Goal: Communication & Community: Answer question/provide support

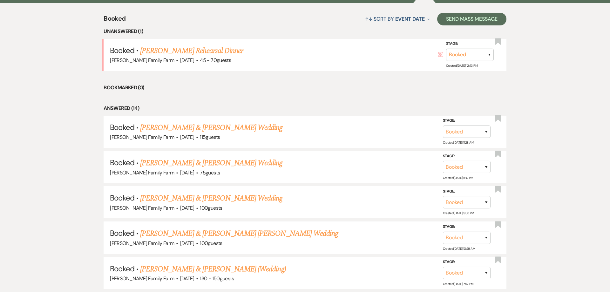
scroll to position [191, 0]
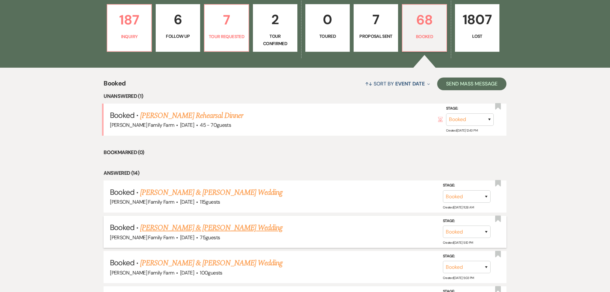
click at [198, 229] on link "[PERSON_NAME] & [PERSON_NAME] Wedding" at bounding box center [211, 227] width 142 height 11
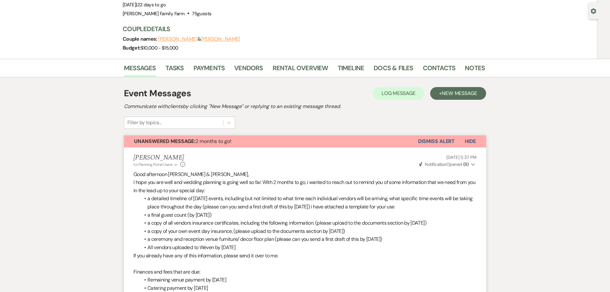
scroll to position [4, 0]
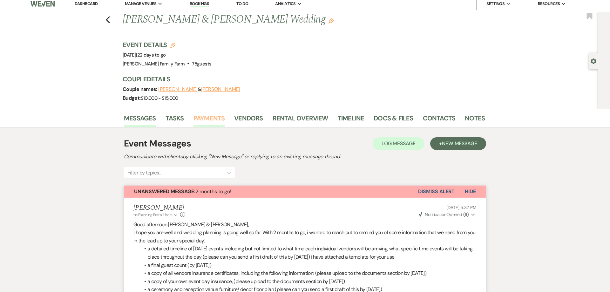
click at [207, 118] on link "Payments" at bounding box center [208, 120] width 31 height 14
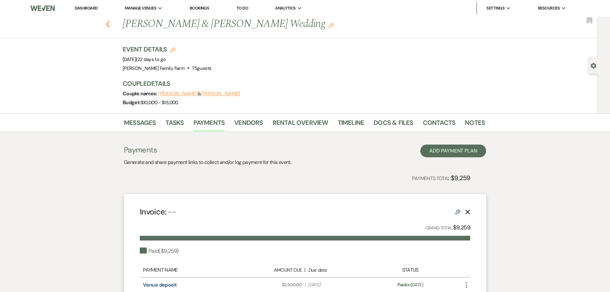
click at [109, 23] on icon "Previous" at bounding box center [107, 24] width 5 height 8
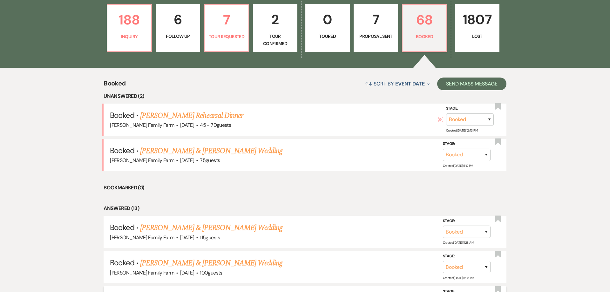
scroll to position [288, 0]
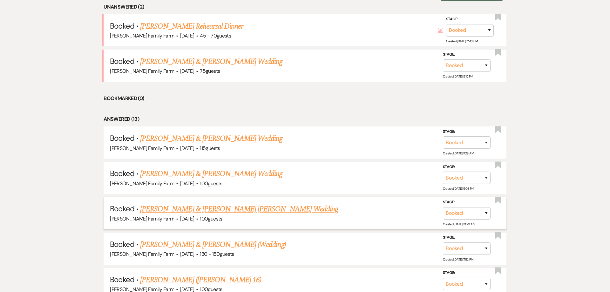
click at [200, 208] on link "[PERSON_NAME] & [PERSON_NAME] [PERSON_NAME] Wedding" at bounding box center [239, 208] width 198 height 11
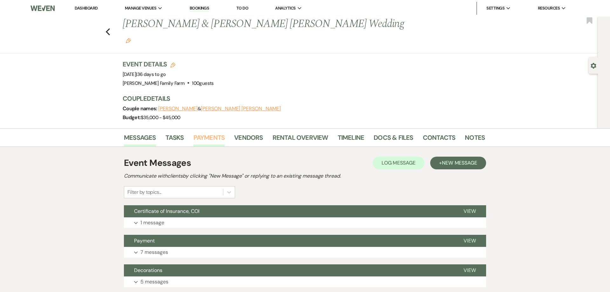
click at [207, 132] on link "Payments" at bounding box center [208, 139] width 31 height 14
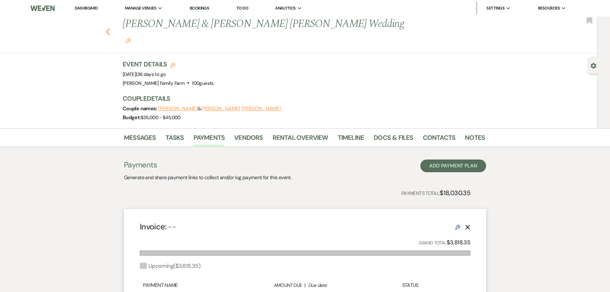
click at [107, 28] on use "button" at bounding box center [108, 31] width 4 height 7
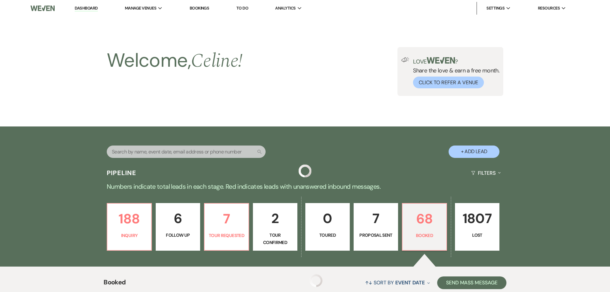
scroll to position [288, 0]
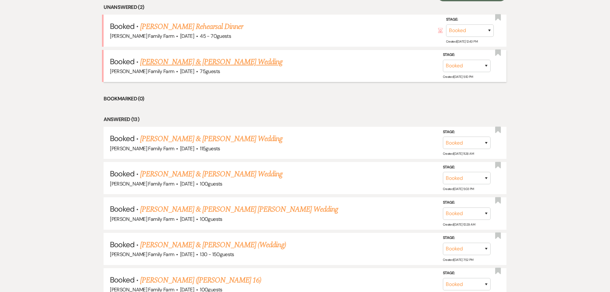
click at [198, 60] on link "[PERSON_NAME] & [PERSON_NAME] Wedding" at bounding box center [211, 61] width 142 height 11
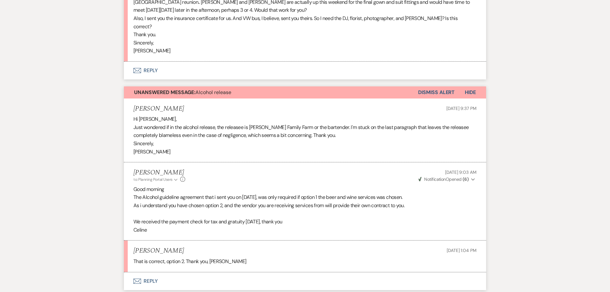
scroll to position [778, 0]
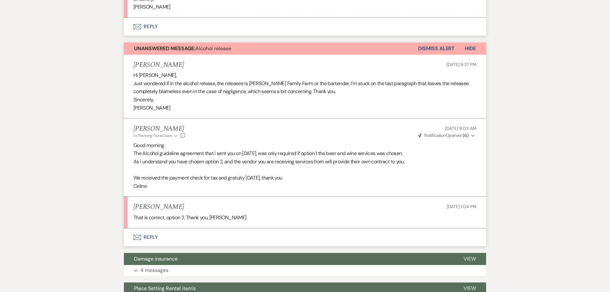
click at [441, 48] on button "Dismiss Alert" at bounding box center [436, 49] width 37 height 12
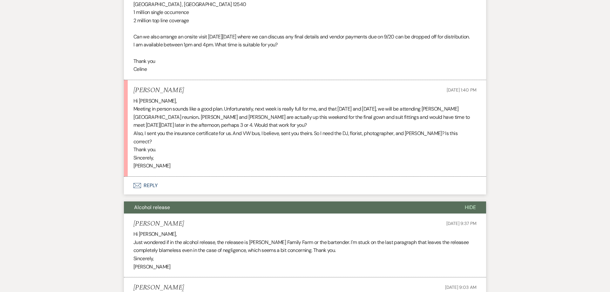
scroll to position [616, 0]
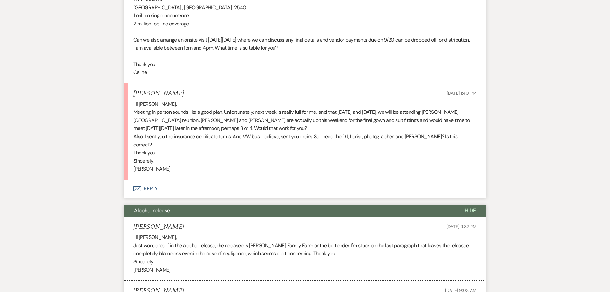
click at [148, 188] on button "Envelope Reply" at bounding box center [305, 189] width 362 height 18
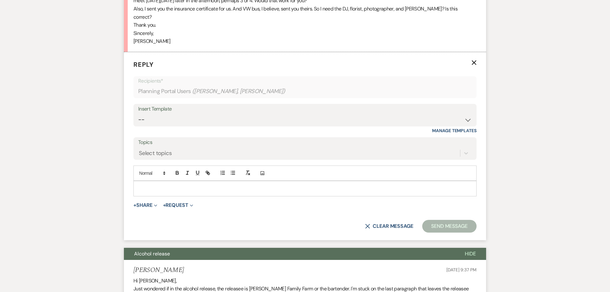
scroll to position [744, 0]
click at [162, 191] on p at bounding box center [305, 188] width 333 height 7
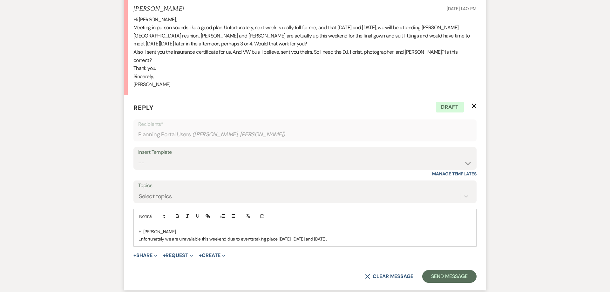
scroll to position [703, 0]
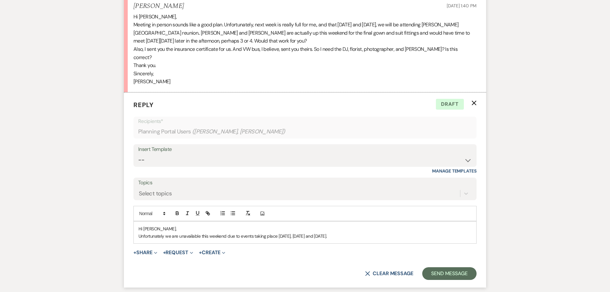
click at [345, 235] on p "Unfortunately we are unavailable this weekend due to events taking place [DATE]…" at bounding box center [305, 236] width 333 height 7
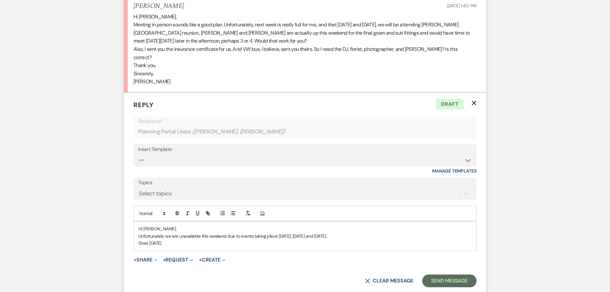
scroll to position [695, 0]
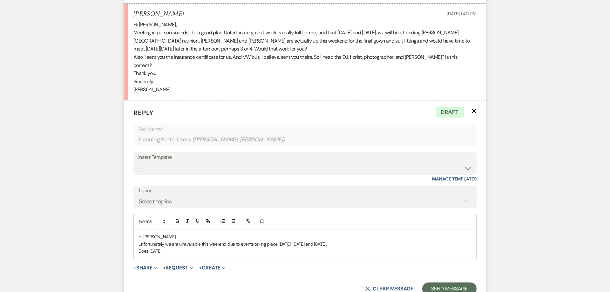
drag, startPoint x: 166, startPoint y: 252, endPoint x: 150, endPoint y: 252, distance: 16.2
click at [150, 252] on p "Does [DATE]" at bounding box center [305, 250] width 333 height 7
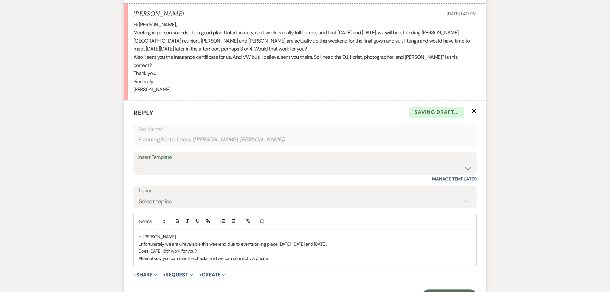
click at [269, 259] on p "Alternatively you can mail the checks and we can connect via phone," at bounding box center [305, 258] width 333 height 7
click at [227, 253] on p "Does [DATE] 18th work for you?" at bounding box center [305, 250] width 333 height 7
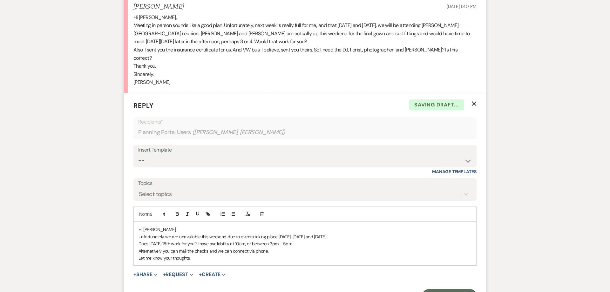
scroll to position [703, 0]
click at [202, 260] on p "Let me know your thoughts." at bounding box center [305, 257] width 333 height 7
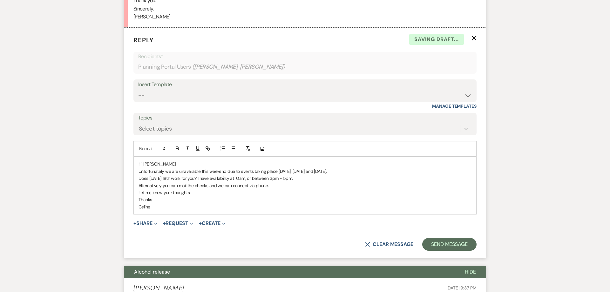
scroll to position [784, 0]
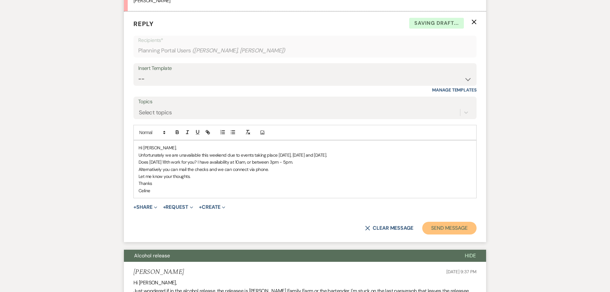
click at [445, 231] on button "Send Message" at bounding box center [449, 228] width 54 height 13
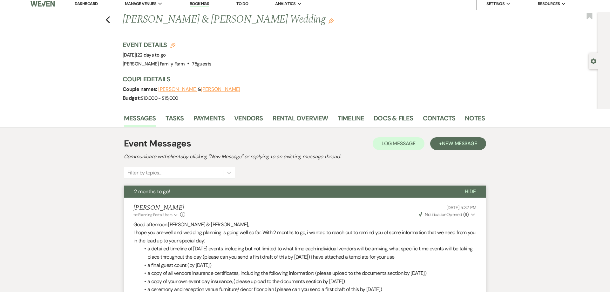
scroll to position [0, 0]
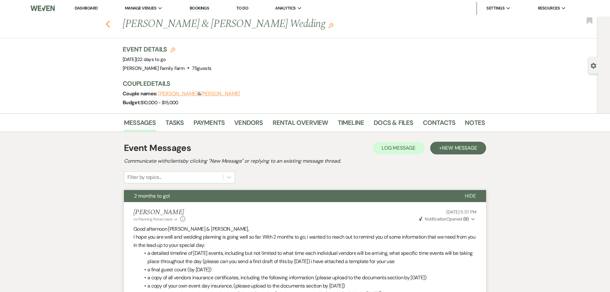
click at [108, 24] on icon "Previous" at bounding box center [107, 24] width 5 height 8
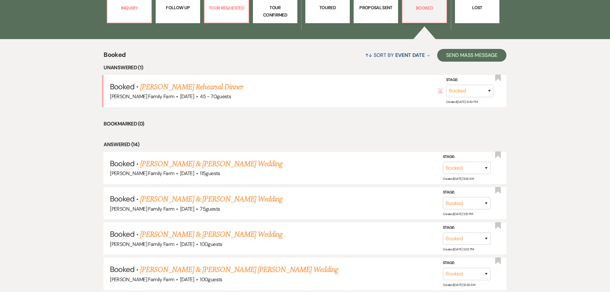
scroll to position [223, 0]
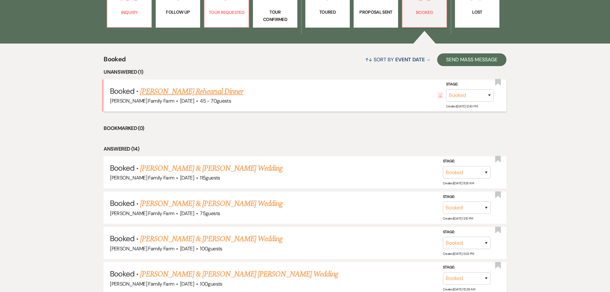
click at [179, 91] on link "[PERSON_NAME] Rehearsal Dinner" at bounding box center [191, 91] width 103 height 11
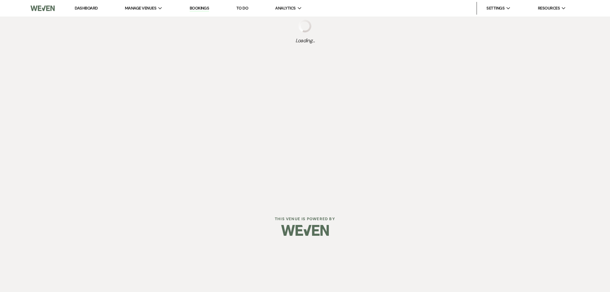
select select "5"
select select "11"
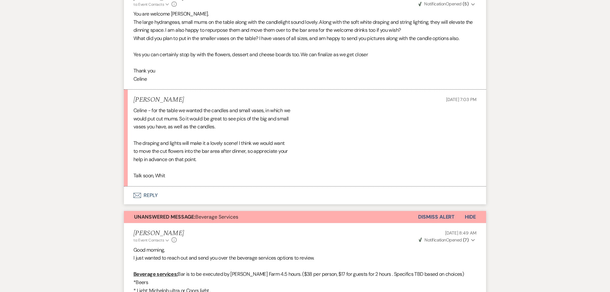
scroll to position [1871, 0]
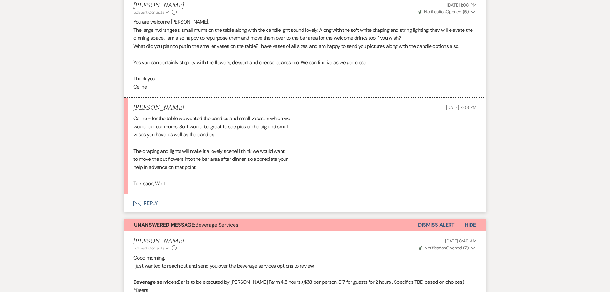
click at [149, 202] on button "Envelope Reply" at bounding box center [305, 203] width 362 height 18
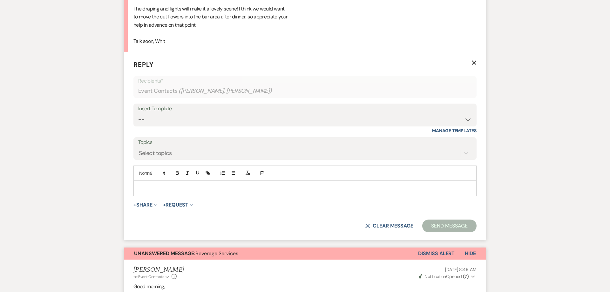
scroll to position [2014, 0]
click at [151, 189] on p at bounding box center [305, 188] width 333 height 7
click at [441, 226] on button "Send Message" at bounding box center [449, 225] width 54 height 13
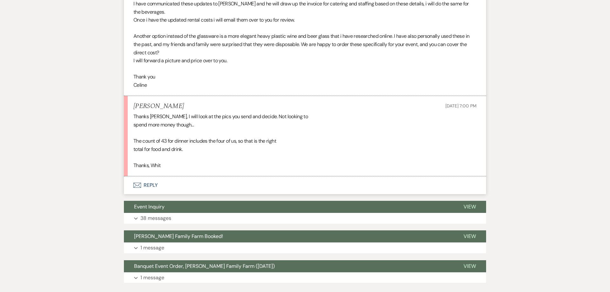
scroll to position [2941, 0]
click at [148, 194] on button "Envelope Reply" at bounding box center [305, 186] width 362 height 18
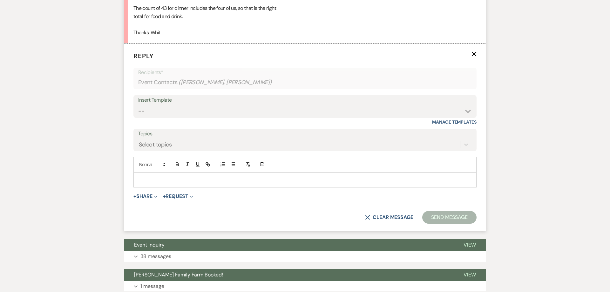
scroll to position [3074, 0]
click at [153, 183] on p at bounding box center [305, 179] width 333 height 7
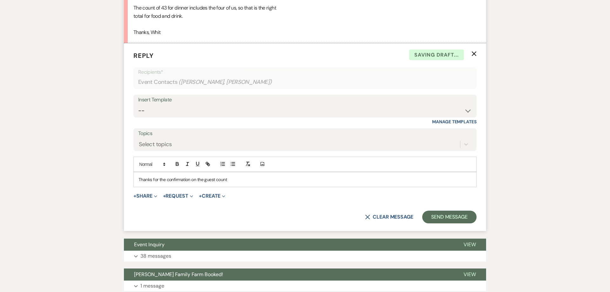
click at [229, 183] on p "Thanks for the confirmation on the guest count" at bounding box center [305, 179] width 333 height 7
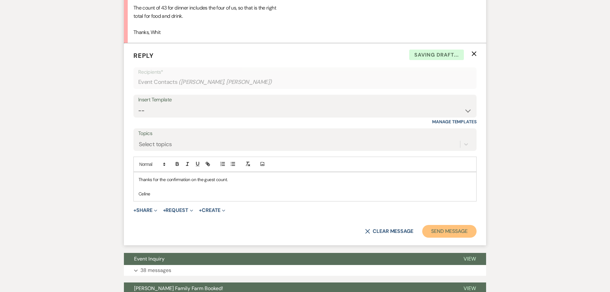
click at [453, 238] on button "Send Message" at bounding box center [449, 231] width 54 height 13
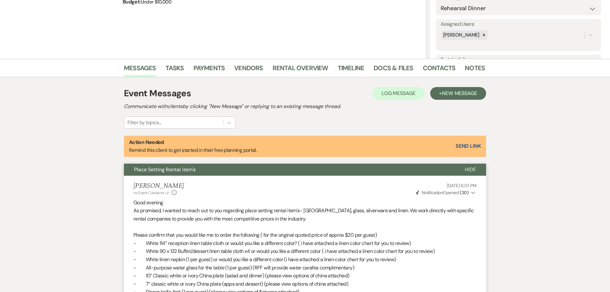
scroll to position [0, 0]
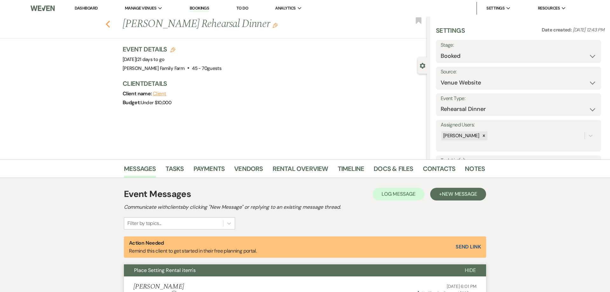
click at [108, 24] on icon "Previous" at bounding box center [107, 24] width 5 height 8
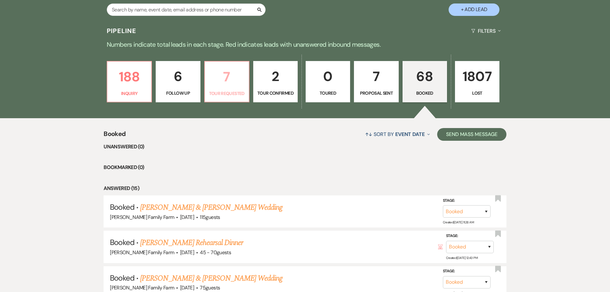
click at [227, 80] on p "7" at bounding box center [227, 76] width 36 height 21
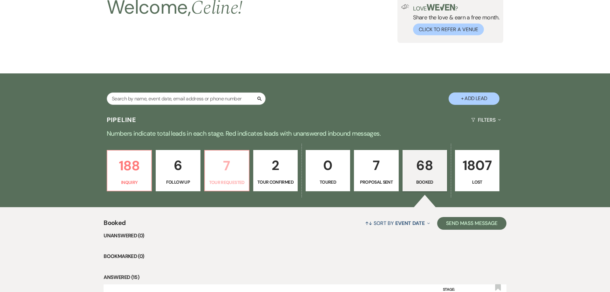
select select "2"
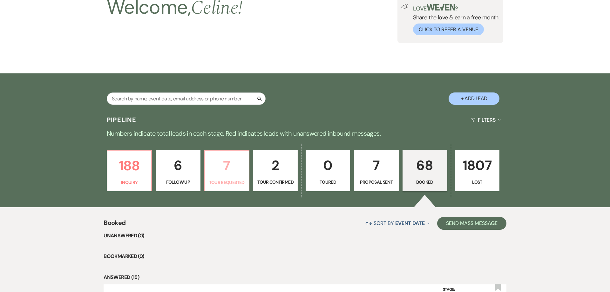
select select "2"
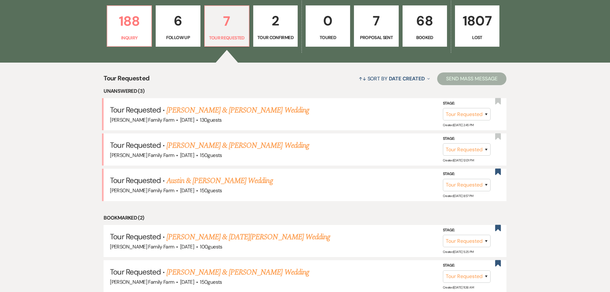
scroll to position [231, 0]
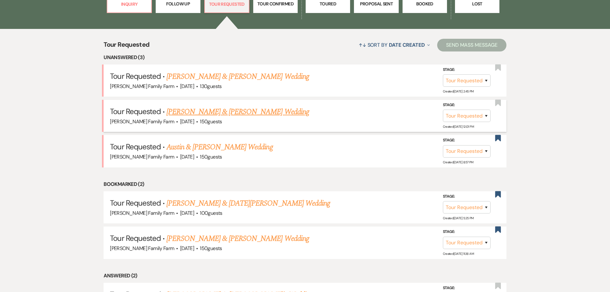
click at [205, 118] on link "[PERSON_NAME] & [PERSON_NAME] Wedding" at bounding box center [237, 111] width 142 height 11
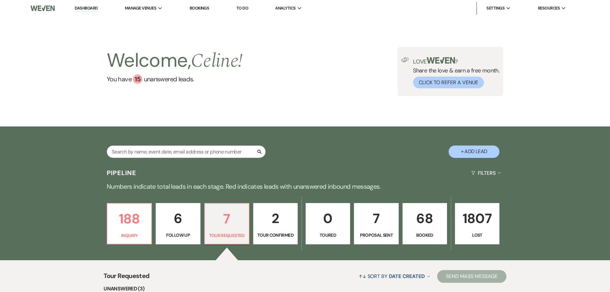
select select "2"
select select "5"
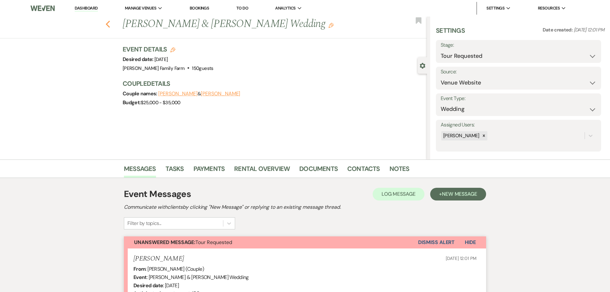
click at [107, 26] on use "button" at bounding box center [108, 24] width 4 height 7
select select "2"
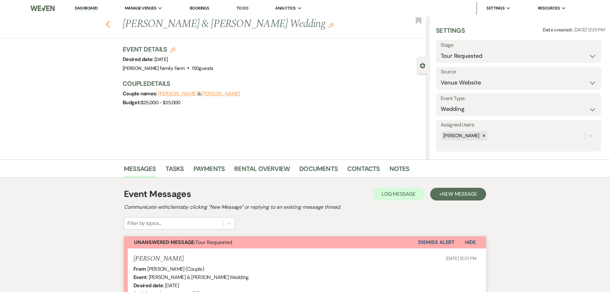
select select "2"
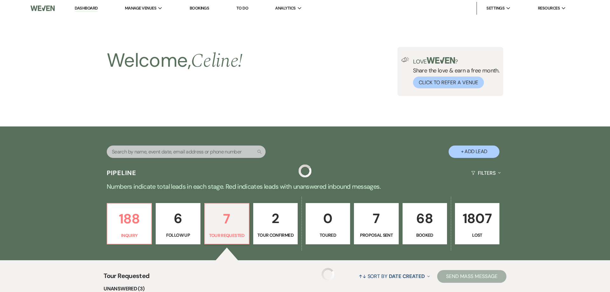
scroll to position [231, 0]
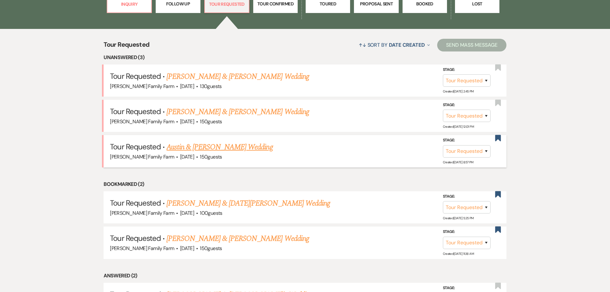
click at [197, 153] on link "Austin & [PERSON_NAME] Wedding" at bounding box center [219, 146] width 106 height 11
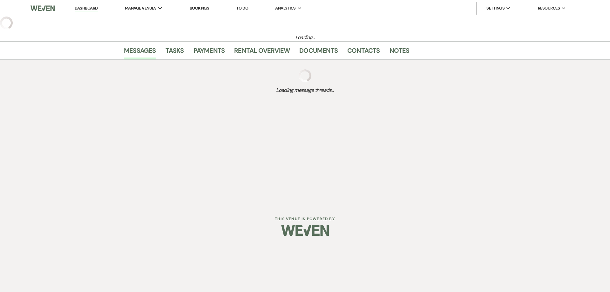
select select "2"
select select "5"
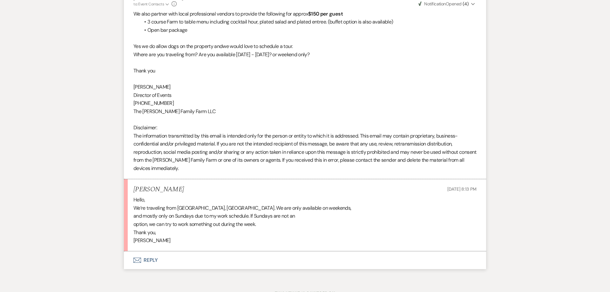
scroll to position [1059, 0]
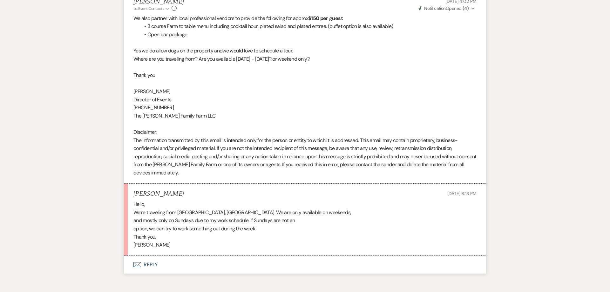
click at [152, 256] on button "Envelope Reply" at bounding box center [305, 265] width 362 height 18
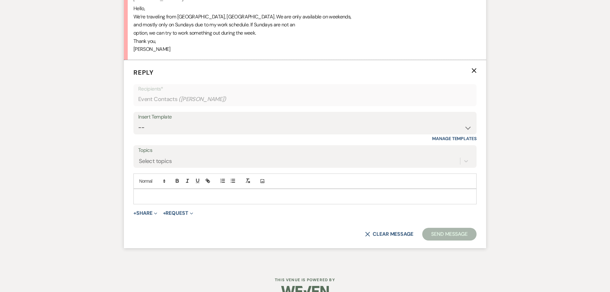
scroll to position [1247, 0]
click at [138, 121] on select "-- Follow Up 1a. Non wedding request for info (Barn) 8. Proposal email Follow u…" at bounding box center [305, 127] width 334 height 12
select select "4856"
click option "Why you want a tour" at bounding box center [0, 0] width 0 height 0
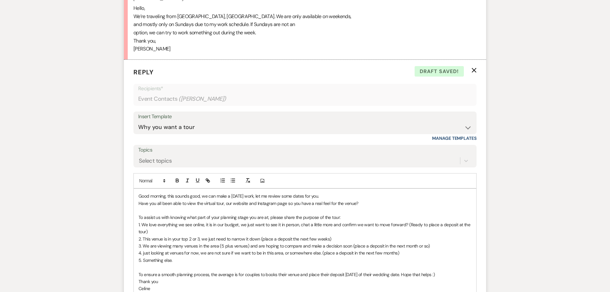
click at [328, 193] on p "Good morning, this sounds good, we can make a [DATE] work, let me review some d…" at bounding box center [305, 196] width 333 height 7
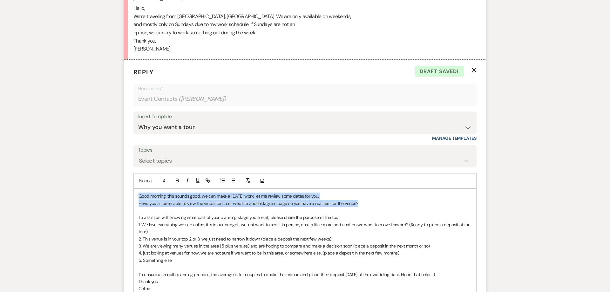
drag, startPoint x: 368, startPoint y: 193, endPoint x: 102, endPoint y: 178, distance: 266.9
click at [134, 189] on div "Good morning, this sounds good, we can make a [DATE] work, let me review some d…" at bounding box center [305, 242] width 342 height 107
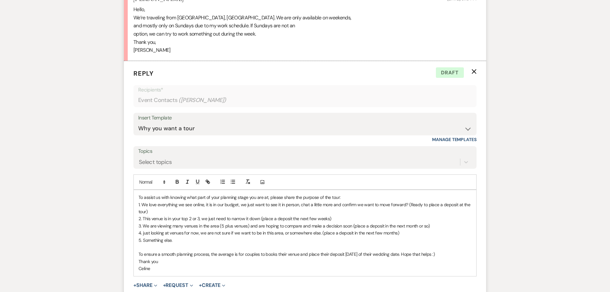
scroll to position [1248, 0]
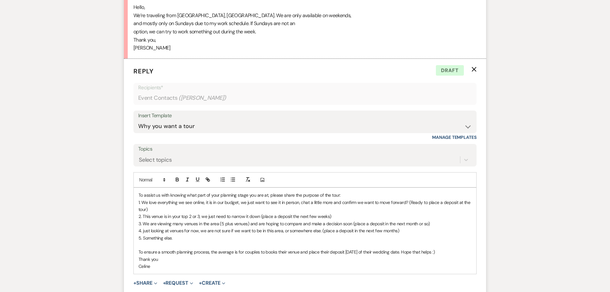
drag, startPoint x: 456, startPoint y: 243, endPoint x: 132, endPoint y: 241, distance: 324.0
click at [134, 243] on div "To assist us with knowing what part of your planning stage you are at, please s…" at bounding box center [305, 231] width 342 height 86
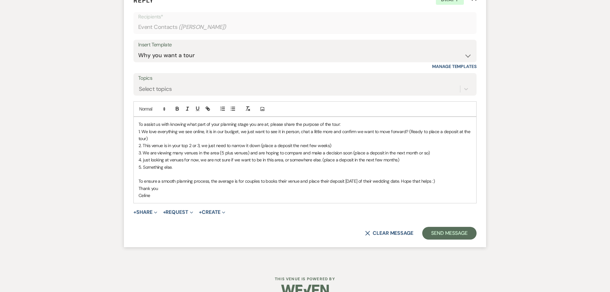
scroll to position [1315, 0]
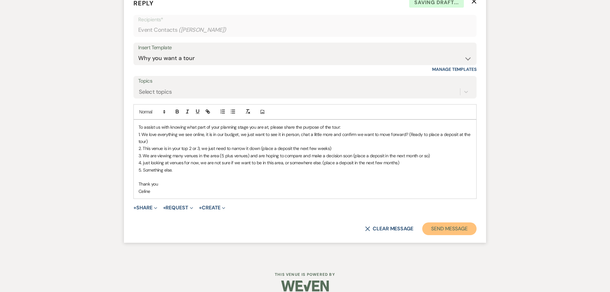
click at [438, 223] on button "Send Message" at bounding box center [449, 229] width 54 height 13
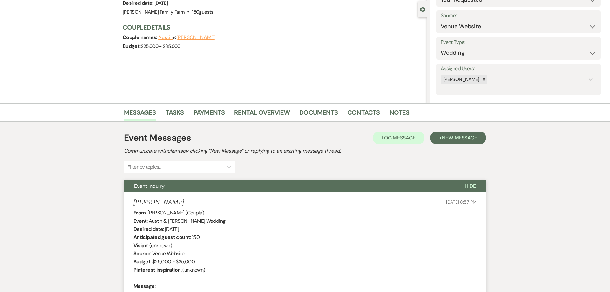
scroll to position [0, 0]
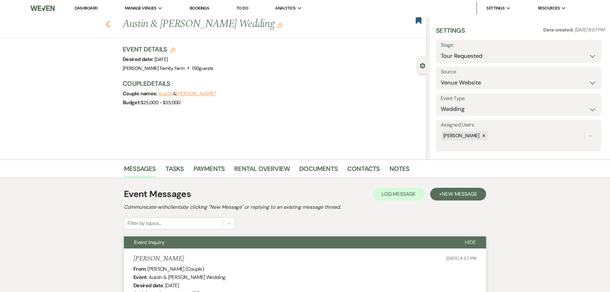
click at [108, 25] on use "button" at bounding box center [108, 24] width 4 height 7
select select "2"
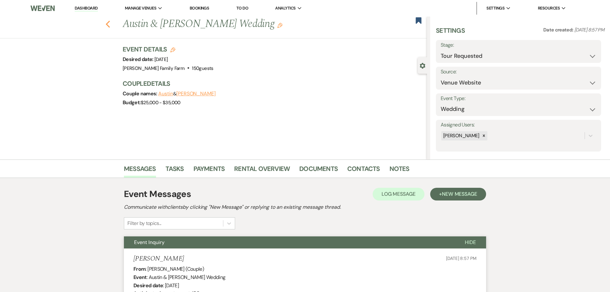
select select "2"
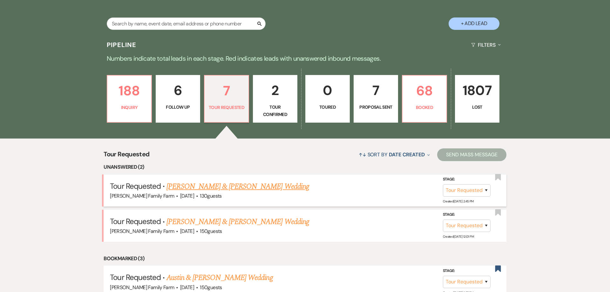
scroll to position [126, 0]
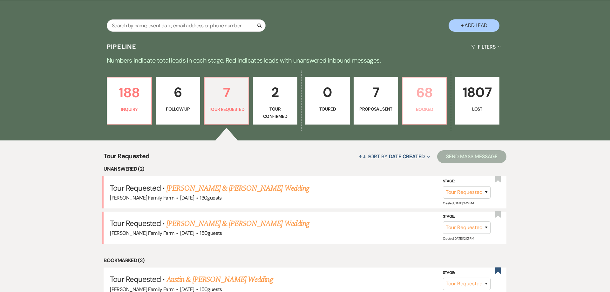
click at [419, 108] on p "Booked" at bounding box center [424, 109] width 36 height 7
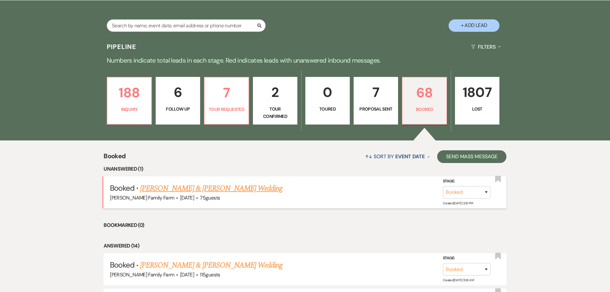
click at [193, 186] on link "[PERSON_NAME] & [PERSON_NAME] Wedding" at bounding box center [211, 188] width 142 height 11
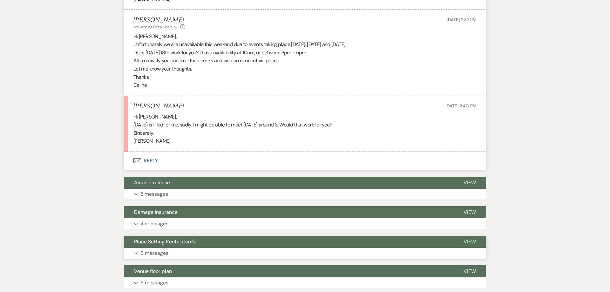
scroll to position [782, 0]
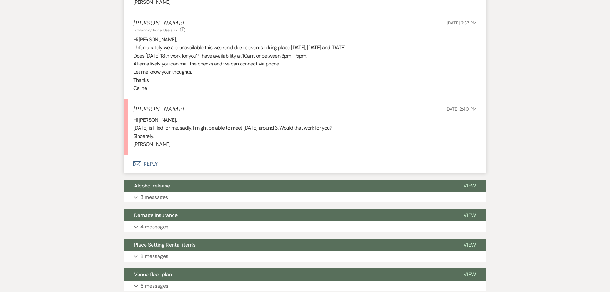
click at [150, 162] on button "Envelope Reply" at bounding box center [305, 164] width 362 height 18
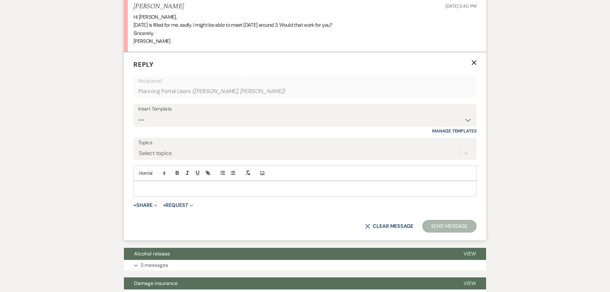
scroll to position [886, 0]
click at [157, 188] on p at bounding box center [305, 188] width 333 height 7
click at [139, 189] on p "[DATE] 16th or 23rd?" at bounding box center [305, 188] width 333 height 7
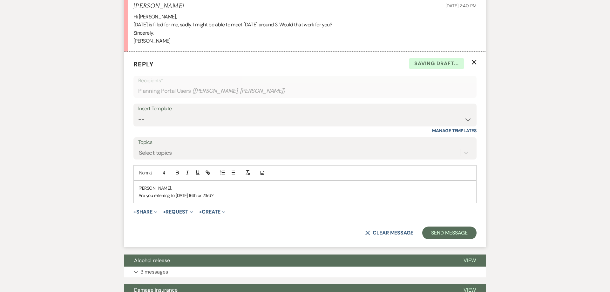
click at [234, 197] on p "Are you referring to [DATE] 16th or 23rd?" at bounding box center [305, 195] width 333 height 7
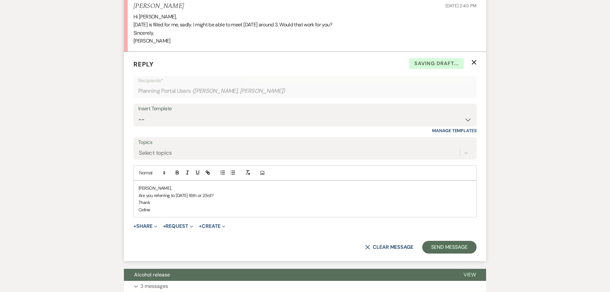
click at [162, 201] on p "Thank" at bounding box center [305, 202] width 333 height 7
click at [150, 202] on p "Thank" at bounding box center [305, 202] width 333 height 7
click at [169, 211] on p "Celine" at bounding box center [305, 209] width 333 height 7
click at [444, 247] on button "Send Message" at bounding box center [449, 247] width 54 height 13
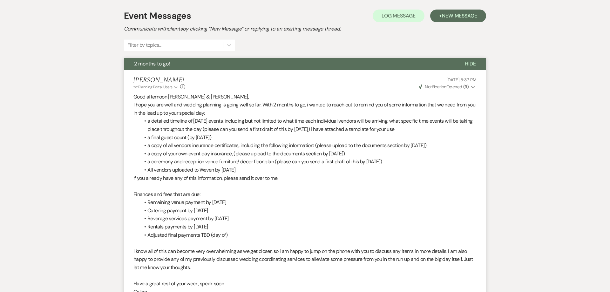
scroll to position [0, 0]
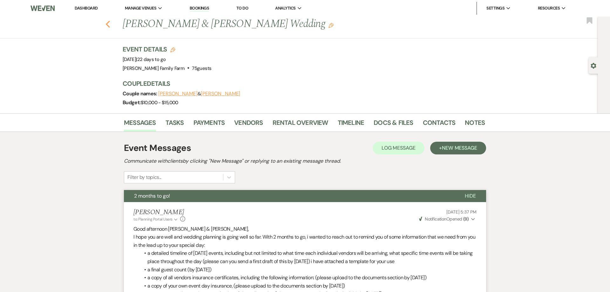
click at [109, 26] on use "button" at bounding box center [108, 24] width 4 height 7
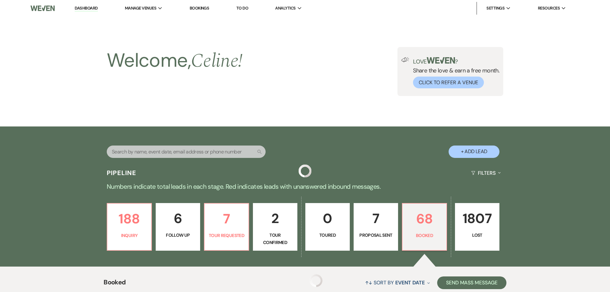
scroll to position [126, 0]
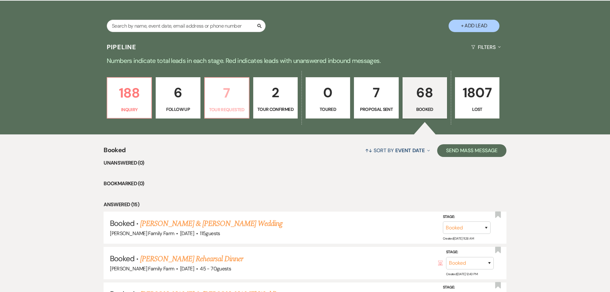
click at [230, 109] on p "Tour Requested" at bounding box center [227, 109] width 36 height 7
select select "2"
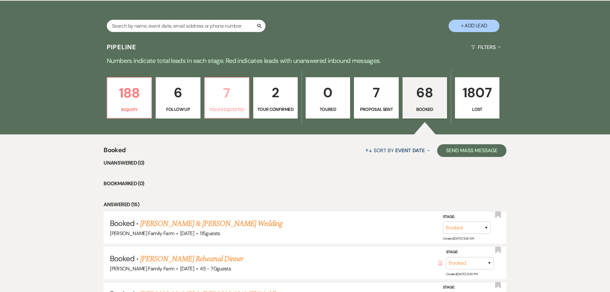
select select "2"
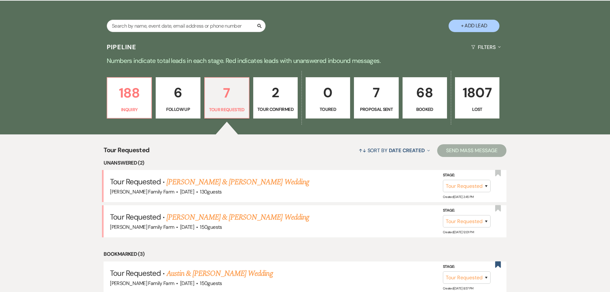
scroll to position [150, 0]
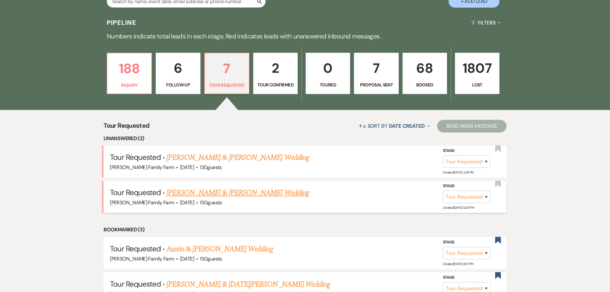
click at [240, 199] on link "[PERSON_NAME] & [PERSON_NAME] Wedding" at bounding box center [237, 192] width 142 height 11
select select "2"
select select "5"
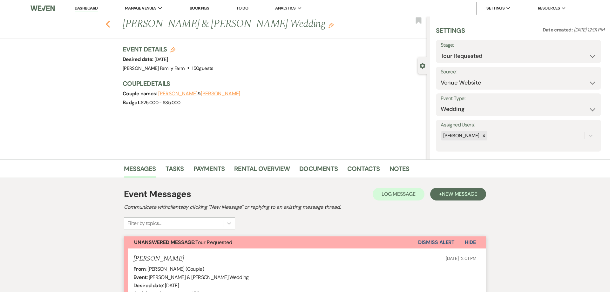
click at [108, 24] on icon "Previous" at bounding box center [107, 24] width 5 height 8
select select "2"
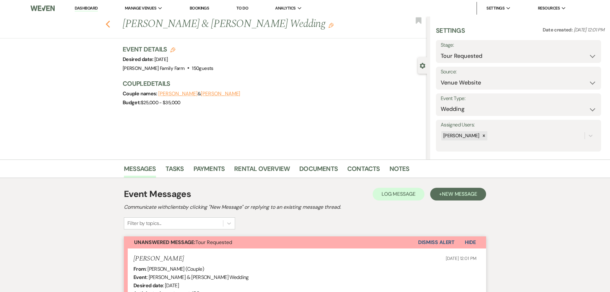
select select "2"
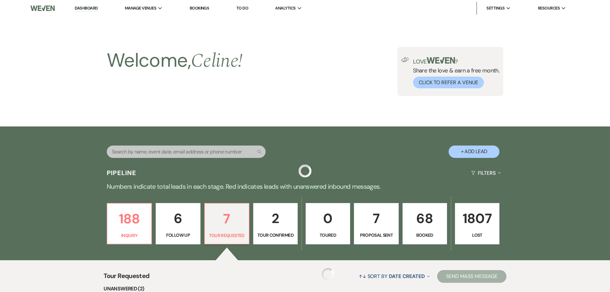
scroll to position [149, 0]
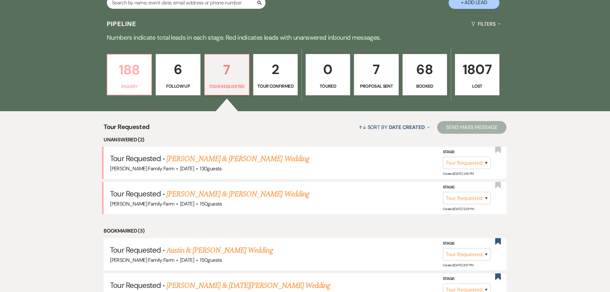
click at [125, 81] on link "188 Inquiry" at bounding box center [129, 74] width 45 height 41
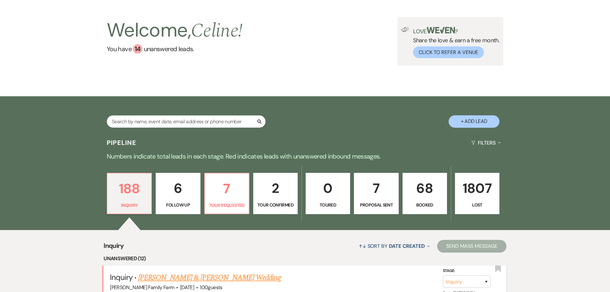
scroll to position [19, 0]
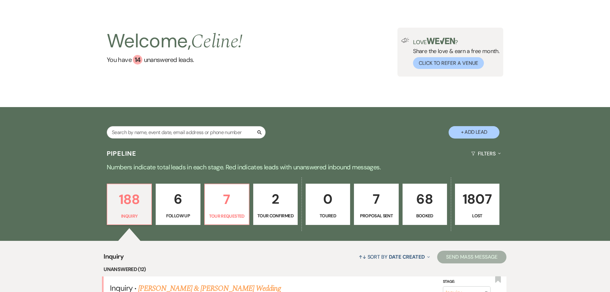
click at [371, 209] on p "7" at bounding box center [376, 198] width 36 height 21
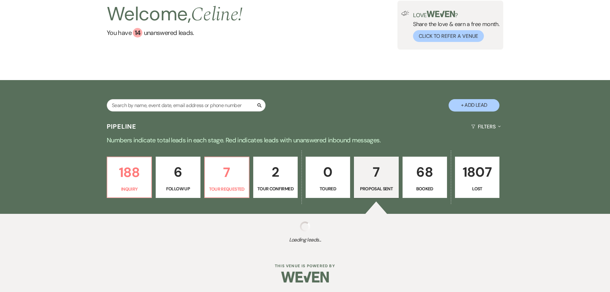
select select "6"
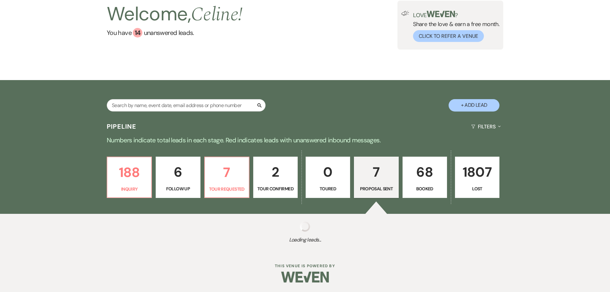
select select "6"
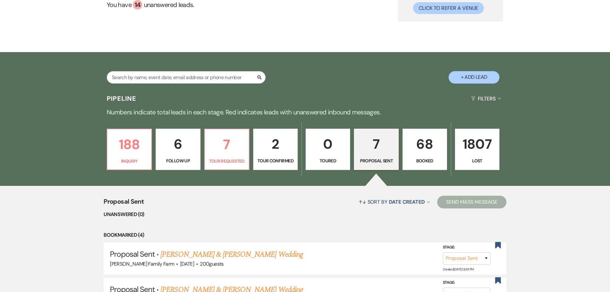
scroll to position [84, 0]
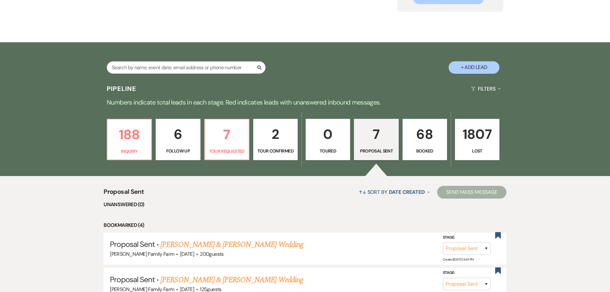
click at [430, 145] on p "68" at bounding box center [425, 134] width 36 height 21
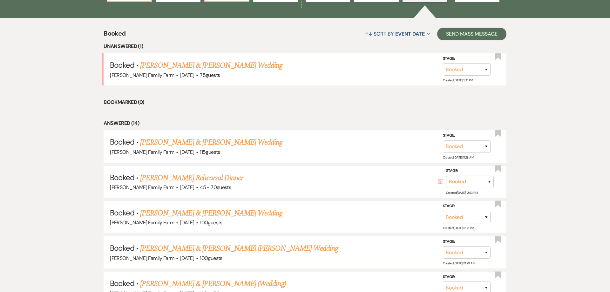
scroll to position [246, 0]
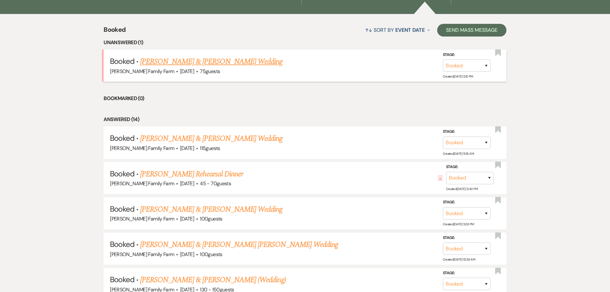
click at [205, 67] on link "[PERSON_NAME] & [PERSON_NAME] Wedding" at bounding box center [211, 61] width 142 height 11
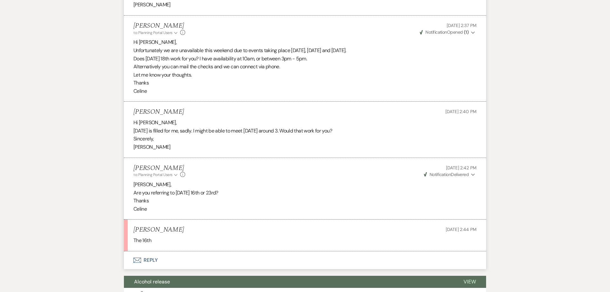
scroll to position [799, 0]
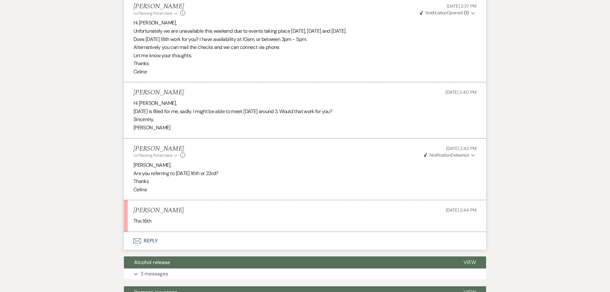
click at [152, 242] on button "Envelope Reply" at bounding box center [305, 241] width 362 height 18
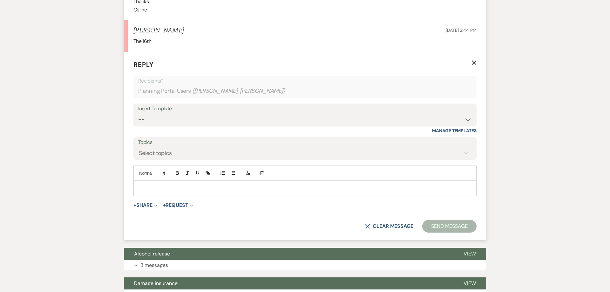
scroll to position [979, 0]
click at [238, 186] on p at bounding box center [305, 188] width 333 height 7
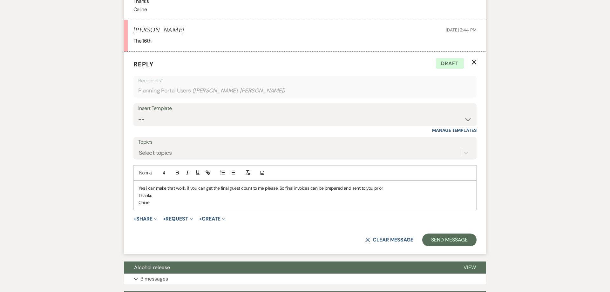
click at [179, 197] on p "Thanks" at bounding box center [305, 195] width 333 height 7
click at [186, 198] on p "Thanks" at bounding box center [305, 195] width 333 height 7
click at [456, 237] on button "Send Message" at bounding box center [449, 239] width 54 height 13
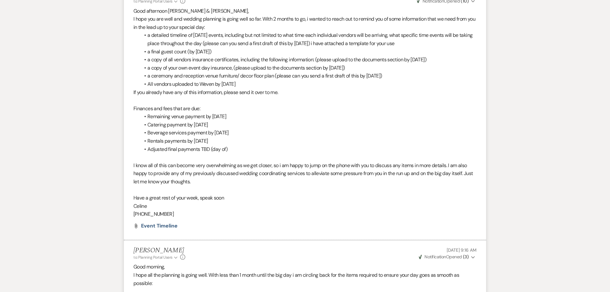
scroll to position [0, 0]
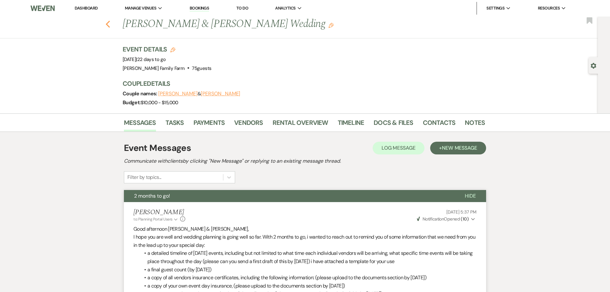
click at [109, 26] on icon "Previous" at bounding box center [107, 24] width 5 height 8
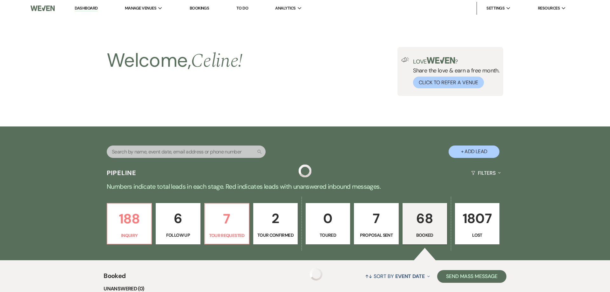
scroll to position [246, 0]
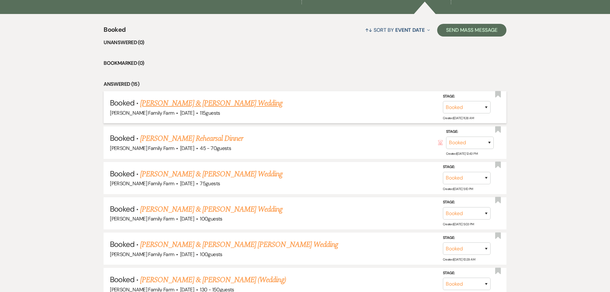
click at [206, 104] on link "[PERSON_NAME] & [PERSON_NAME] Wedding" at bounding box center [211, 103] width 142 height 11
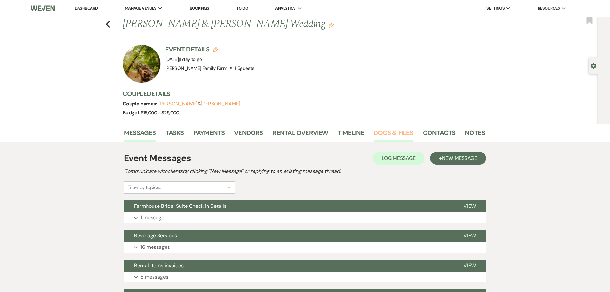
click at [386, 134] on link "Docs & Files" at bounding box center [393, 135] width 39 height 14
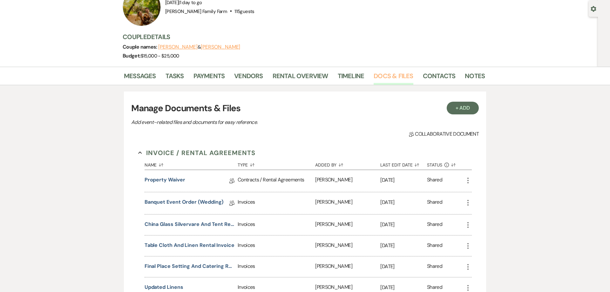
scroll to position [89, 0]
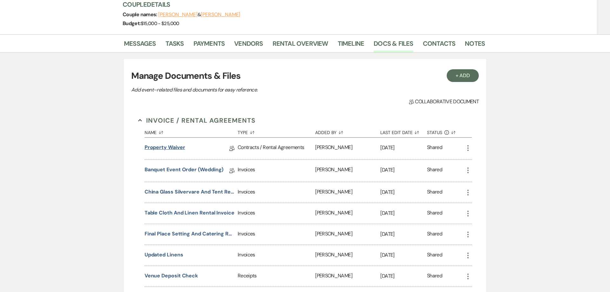
click at [174, 150] on link "Property Waiver" at bounding box center [165, 149] width 41 height 10
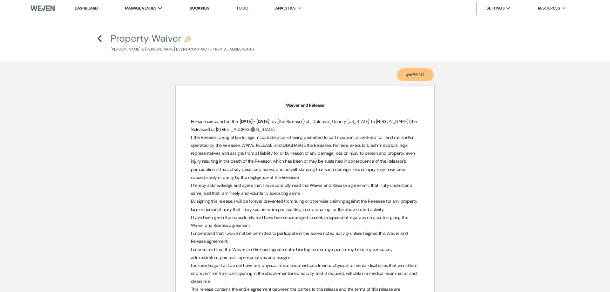
click at [417, 78] on button "Printer Print" at bounding box center [415, 74] width 37 height 13
click at [99, 38] on use "button" at bounding box center [100, 38] width 4 height 7
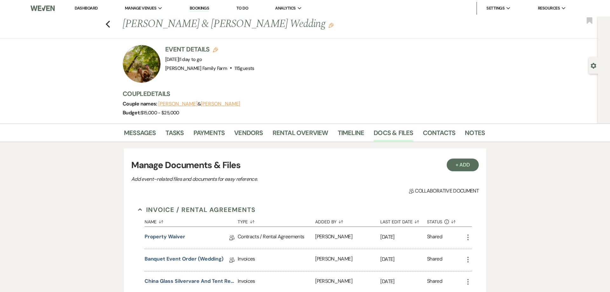
scroll to position [89, 0]
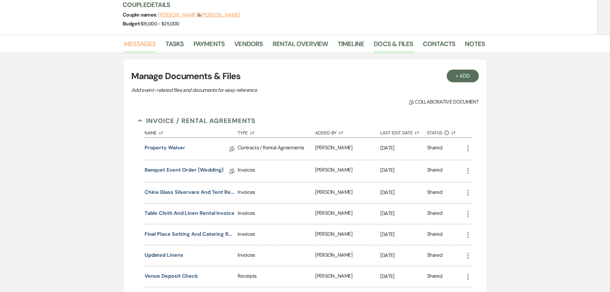
click at [143, 45] on link "Messages" at bounding box center [140, 46] width 32 height 14
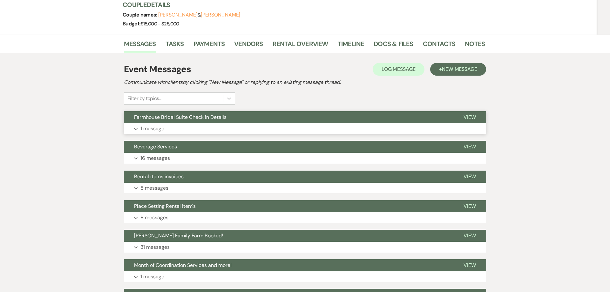
click at [164, 131] on p "1 message" at bounding box center [152, 129] width 24 height 8
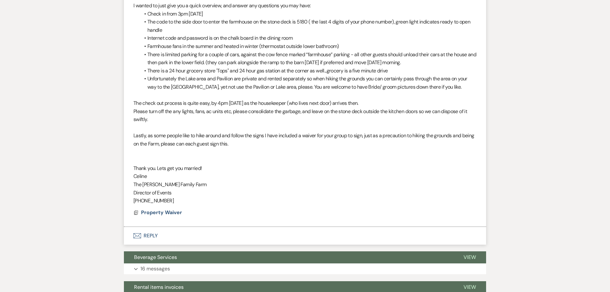
scroll to position [278, 0]
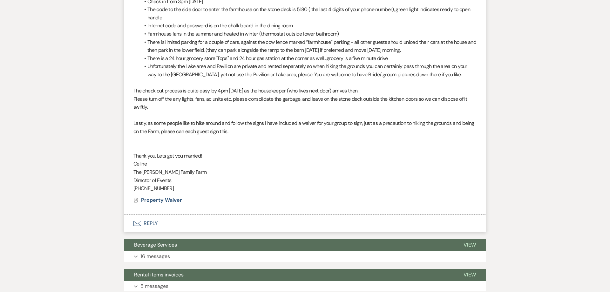
drag, startPoint x: 133, startPoint y: 72, endPoint x: 178, endPoint y: 194, distance: 130.0
click at [180, 193] on div "Hello [PERSON_NAME] & [PERSON_NAME] Happy Wedding week to you both! :) Here are…" at bounding box center [304, 75] width 343 height 236
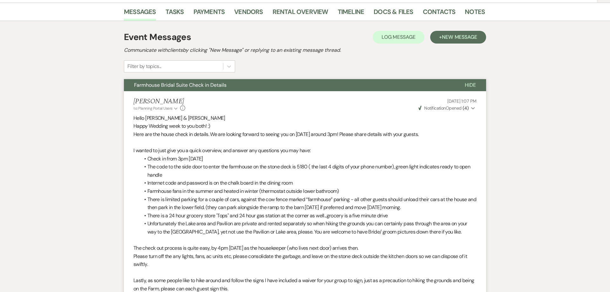
scroll to position [0, 0]
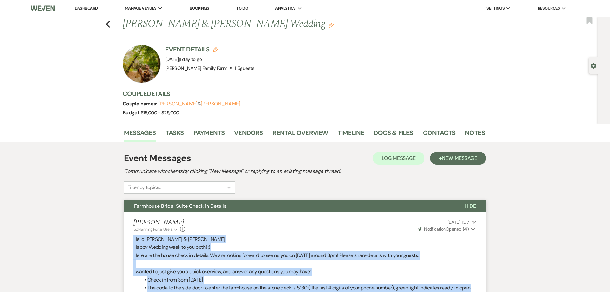
drag, startPoint x: 140, startPoint y: 159, endPoint x: 132, endPoint y: 241, distance: 82.0
copy div "Lorem Ipsumdo Sitamet & Consec Adip Elits Doeiusm temp in utl etdo! :) Magn ali…"
click at [154, 20] on li "[PERSON_NAME] Family Farm" at bounding box center [182, 21] width 57 height 6
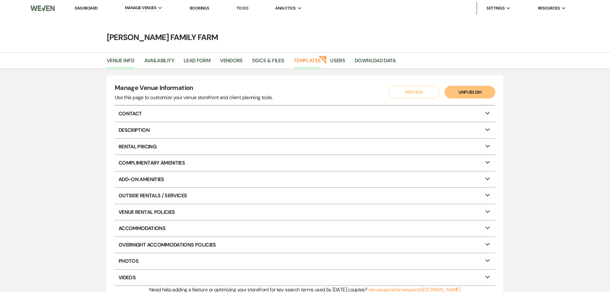
click at [309, 61] on link "Templates" at bounding box center [307, 63] width 27 height 12
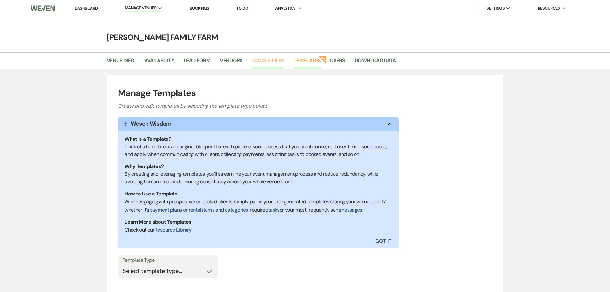
click at [259, 67] on link "Docs & Files" at bounding box center [268, 63] width 32 height 12
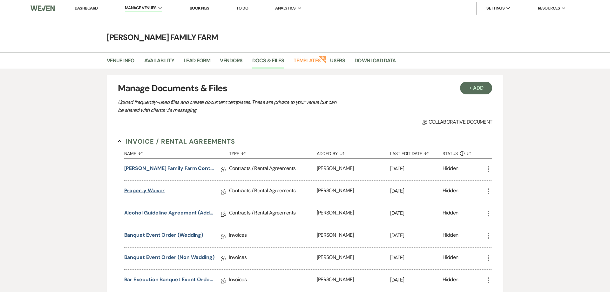
click at [154, 192] on link "Property Waiver" at bounding box center [144, 192] width 41 height 10
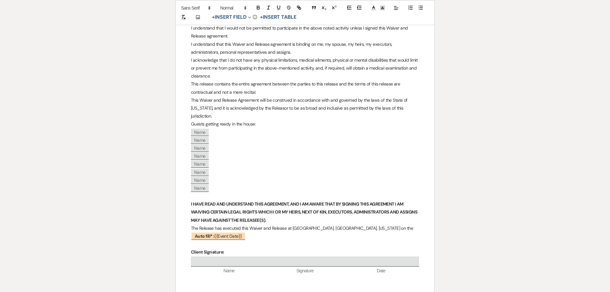
scroll to position [227, 0]
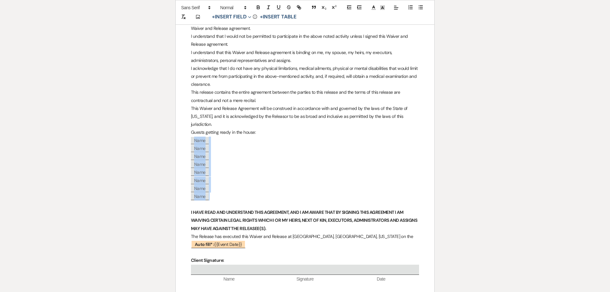
drag, startPoint x: 220, startPoint y: 191, endPoint x: 192, endPoint y: 132, distance: 65.8
click at [192, 132] on div "Waiver and Release Release executed on the ﻿ Auto fill* : {{Event Date}} ﻿ , by…" at bounding box center [305, 160] width 259 height 554
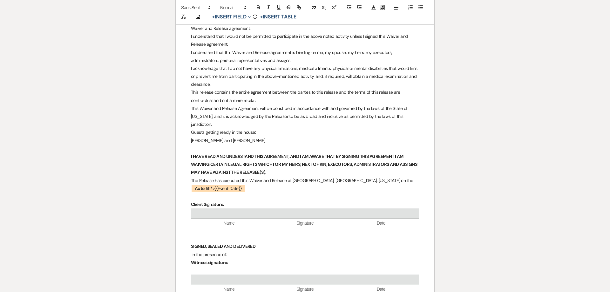
click at [205, 137] on p "[PERSON_NAME] and [PERSON_NAME]" at bounding box center [305, 141] width 228 height 8
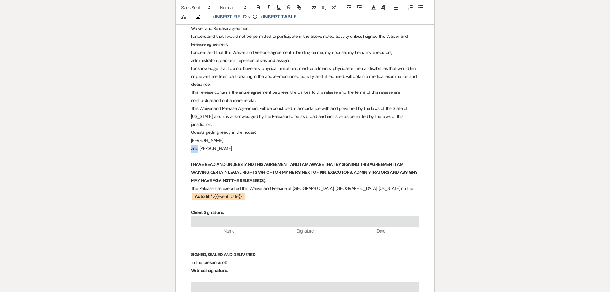
drag, startPoint x: 199, startPoint y: 140, endPoint x: 191, endPoint y: 140, distance: 7.6
click at [191, 145] on p "and [PERSON_NAME]" at bounding box center [305, 149] width 228 height 8
drag, startPoint x: 225, startPoint y: 142, endPoint x: 207, endPoint y: 142, distance: 17.5
click at [207, 145] on p "[PERSON_NAME]" at bounding box center [305, 149] width 228 height 8
copy p "[PERSON_NAME]"
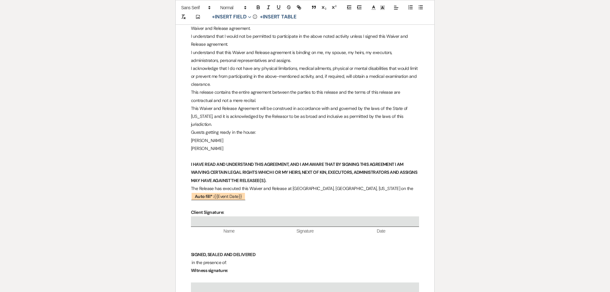
click at [212, 137] on p "[PERSON_NAME]" at bounding box center [305, 141] width 228 height 8
click at [231, 145] on p "[PERSON_NAME]" at bounding box center [305, 149] width 228 height 8
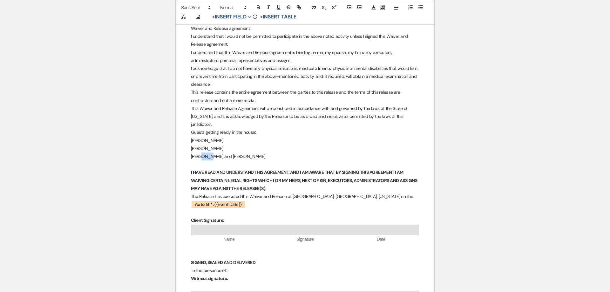
drag, startPoint x: 209, startPoint y: 151, endPoint x: 202, endPoint y: 150, distance: 7.1
click at [202, 152] on p "[PERSON_NAME] and [PERSON_NAME]" at bounding box center [305, 156] width 228 height 8
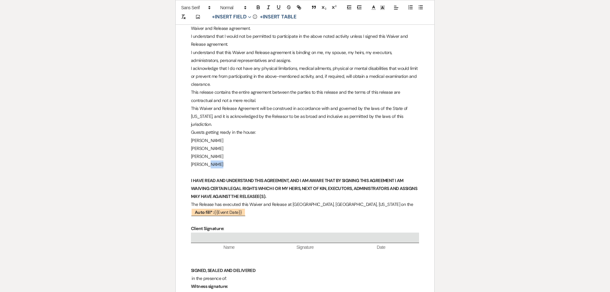
drag, startPoint x: 224, startPoint y: 159, endPoint x: 207, endPoint y: 159, distance: 17.5
click at [207, 160] on p "[PERSON_NAME]" at bounding box center [305, 164] width 228 height 8
copy p "[PERSON_NAME]"
click at [208, 152] on p "[PERSON_NAME]" at bounding box center [305, 156] width 228 height 8
click at [193, 145] on p "[PERSON_NAME]" at bounding box center [305, 149] width 228 height 8
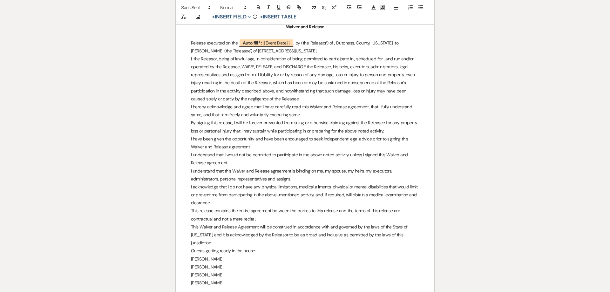
scroll to position [203, 0]
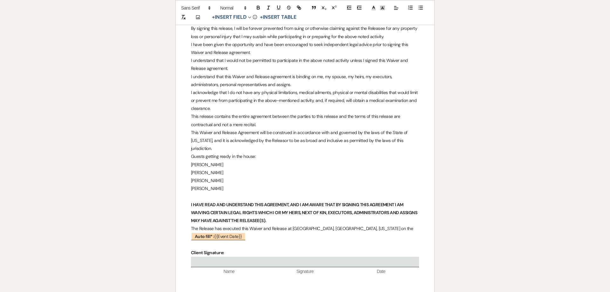
click at [264, 152] on p "Guests getting ready in the house:" at bounding box center [305, 156] width 228 height 8
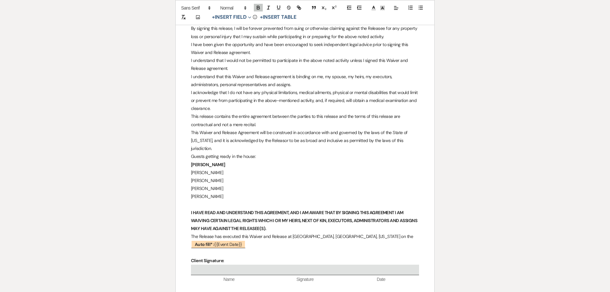
scroll to position [202, 0]
drag, startPoint x: 231, startPoint y: 149, endPoint x: 206, endPoint y: 150, distance: 25.4
click at [206, 153] on p "Guests getting ready in the house:" at bounding box center [305, 157] width 228 height 8
drag, startPoint x: 201, startPoint y: 158, endPoint x: 186, endPoint y: 147, distance: 19.4
click at [180, 156] on div "Waiver and Release Release executed on the ﻿ Auto fill* : {{Event Date}} ﻿ , by…" at bounding box center [305, 173] width 259 height 530
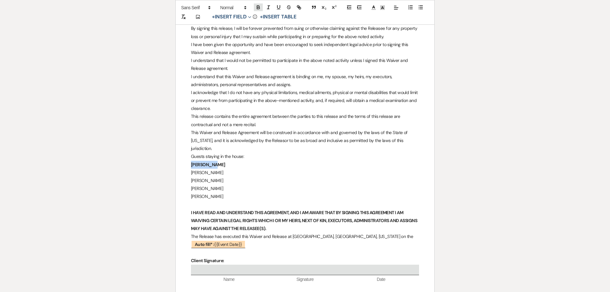
click at [257, 6] on icon "button" at bounding box center [258, 7] width 6 height 6
click at [225, 161] on p "[PERSON_NAME]" at bounding box center [305, 165] width 228 height 8
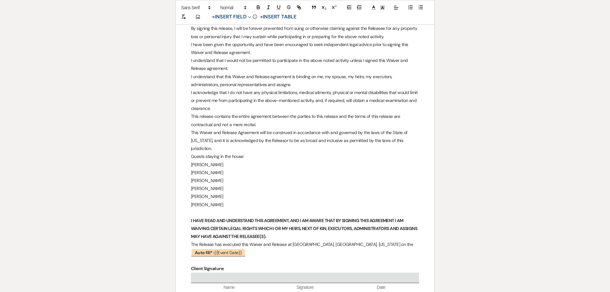
scroll to position [203, 0]
drag, startPoint x: 211, startPoint y: 158, endPoint x: 203, endPoint y: 158, distance: 8.3
click at [203, 161] on p "[PERSON_NAME]" at bounding box center [305, 165] width 228 height 8
copy p "[PERSON_NAME]"
click at [205, 169] on p "[PERSON_NAME]" at bounding box center [305, 173] width 228 height 8
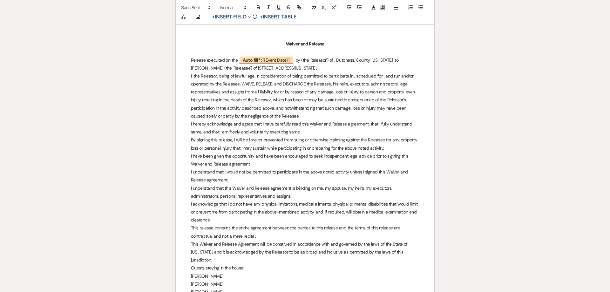
scroll to position [170, 0]
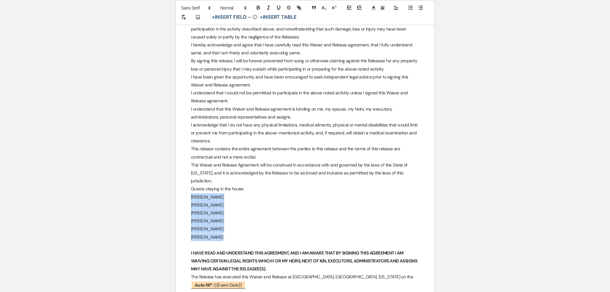
drag, startPoint x: 227, startPoint y: 230, endPoint x: 182, endPoint y: 192, distance: 59.3
click at [182, 192] on div "Waiver and Release Release executed on the ﻿ Auto fill* : {{Event Date}} ﻿ , by…" at bounding box center [305, 209] width 259 height 538
copy div "[PERSON_NAME] [PERSON_NAME] [PERSON_NAME] [PERSON_NAME] [PERSON_NAME] [PERSON_N…"
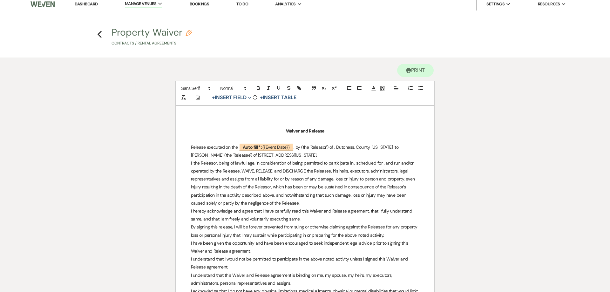
scroll to position [0, 0]
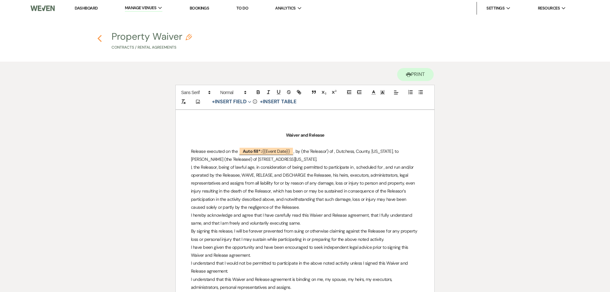
click at [99, 39] on use "button" at bounding box center [100, 38] width 4 height 7
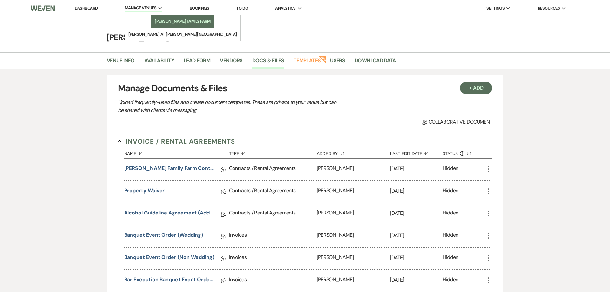
click at [154, 22] on li "[PERSON_NAME] Family Farm" at bounding box center [182, 21] width 57 height 6
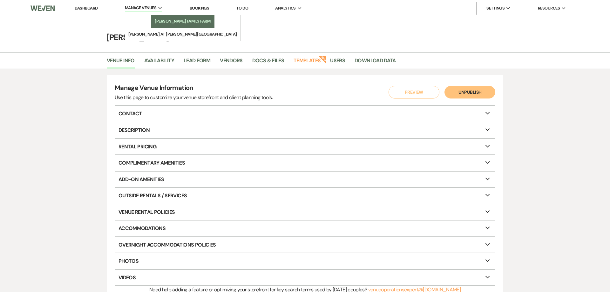
click at [154, 19] on li "[PERSON_NAME] Family Farm" at bounding box center [182, 21] width 57 height 6
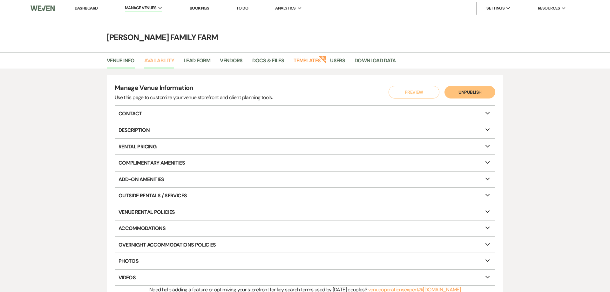
click at [162, 62] on link "Availability" at bounding box center [159, 63] width 30 height 12
select select "2"
select select "2026"
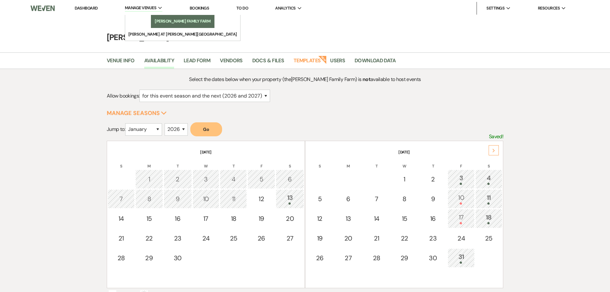
click at [154, 20] on li "[PERSON_NAME] Family Farm" at bounding box center [182, 21] width 57 height 6
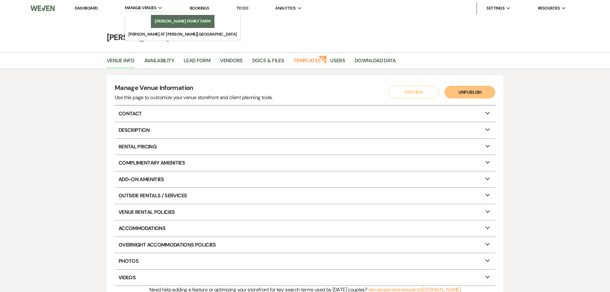
click at [154, 19] on li "[PERSON_NAME] Family Farm" at bounding box center [182, 21] width 57 height 6
click at [151, 18] on link "[PERSON_NAME] Family Farm" at bounding box center [183, 21] width 64 height 13
click at [171, 22] on li "[PERSON_NAME] Family Farm" at bounding box center [182, 21] width 57 height 6
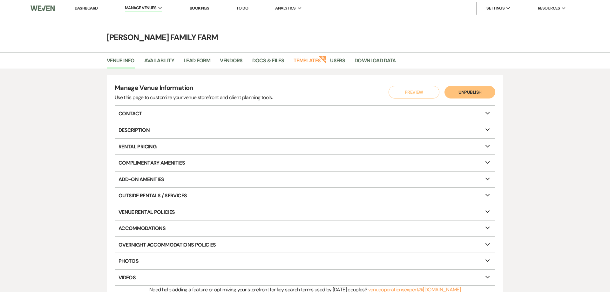
click at [87, 8] on link "Dashboard" at bounding box center [86, 7] width 23 height 5
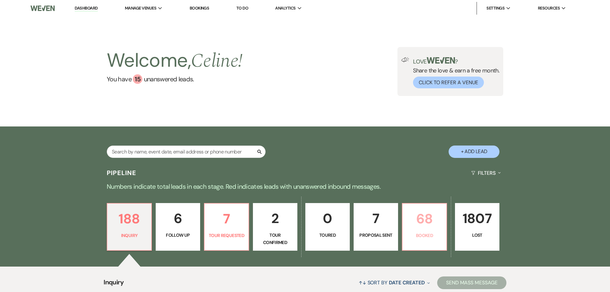
scroll to position [97, 0]
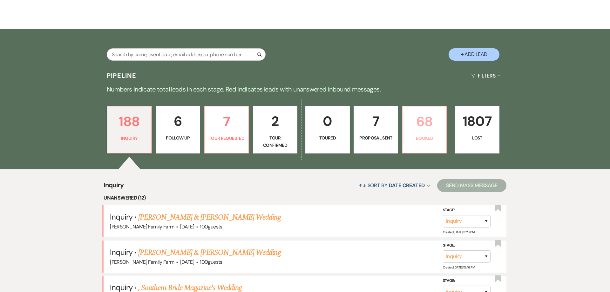
click at [424, 135] on p "Booked" at bounding box center [424, 138] width 36 height 7
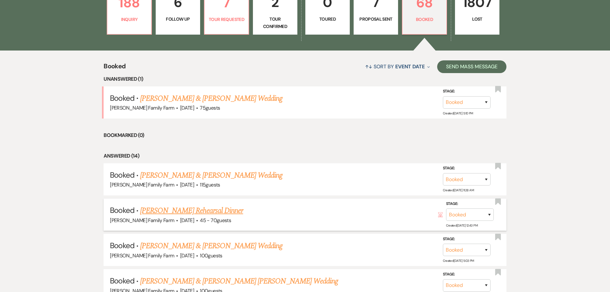
scroll to position [243, 0]
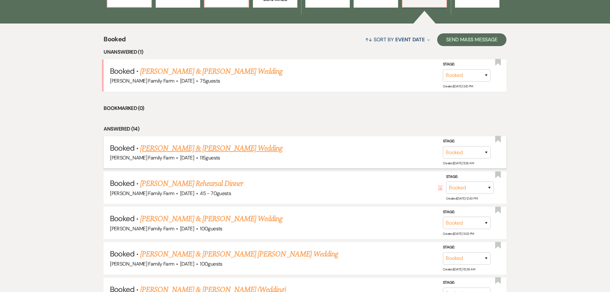
click at [196, 158] on span "·" at bounding box center [197, 158] width 2 height 0
click at [184, 148] on link "[PERSON_NAME] & [PERSON_NAME] Wedding" at bounding box center [211, 148] width 142 height 11
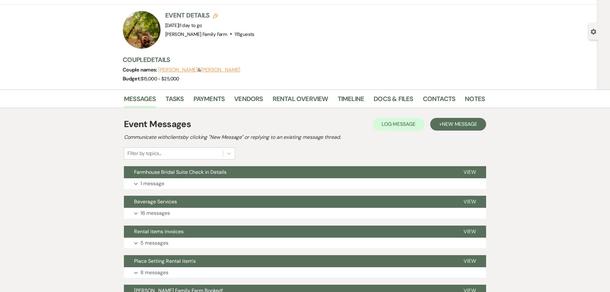
scroll to position [8, 0]
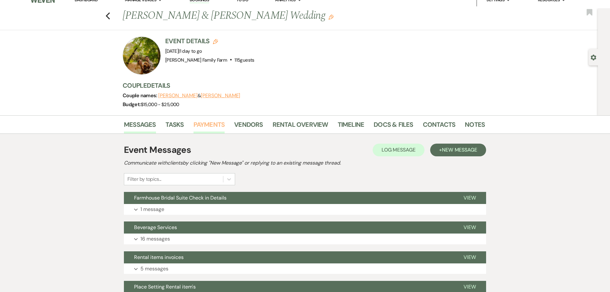
click at [209, 123] on link "Payments" at bounding box center [208, 127] width 31 height 14
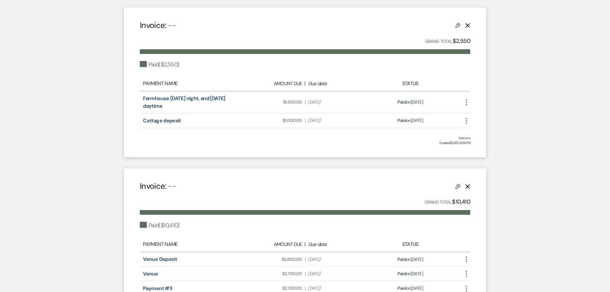
scroll to position [354, 0]
